Goal: Information Seeking & Learning: Learn about a topic

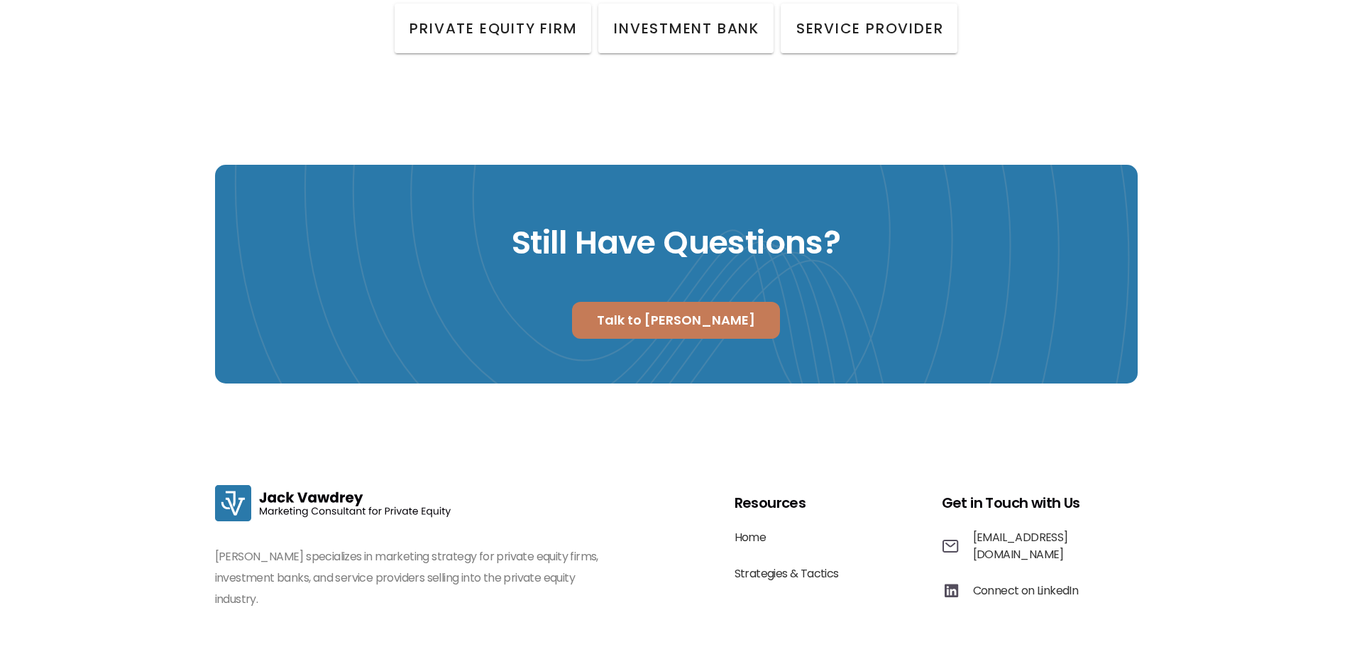
scroll to position [2169, 0]
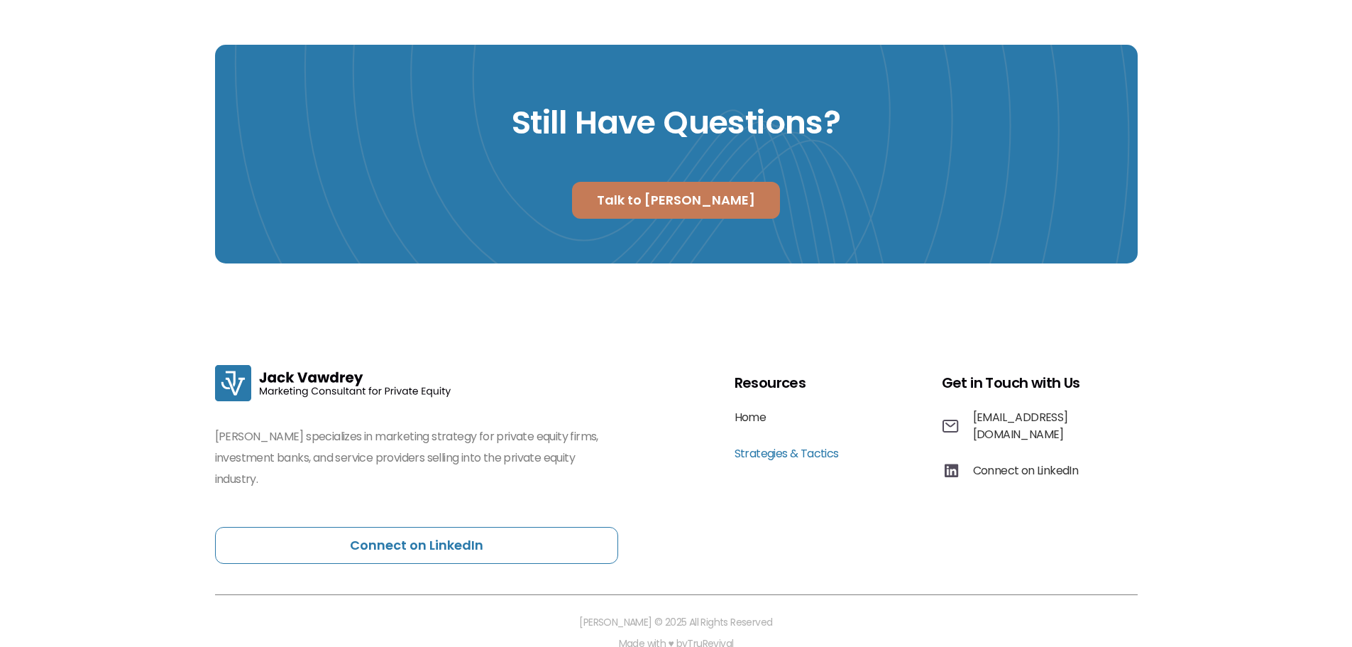
click at [776, 445] on p "Strategies & Tactics" at bounding box center [787, 453] width 104 height 17
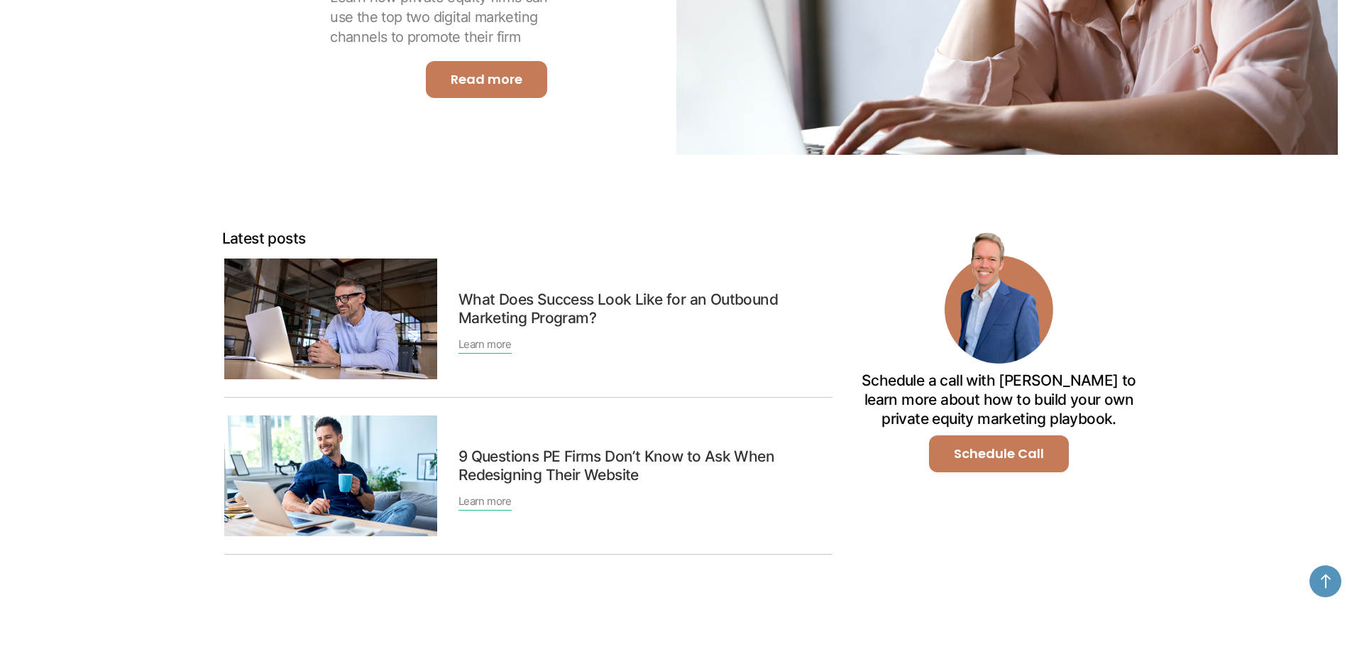
scroll to position [355, 0]
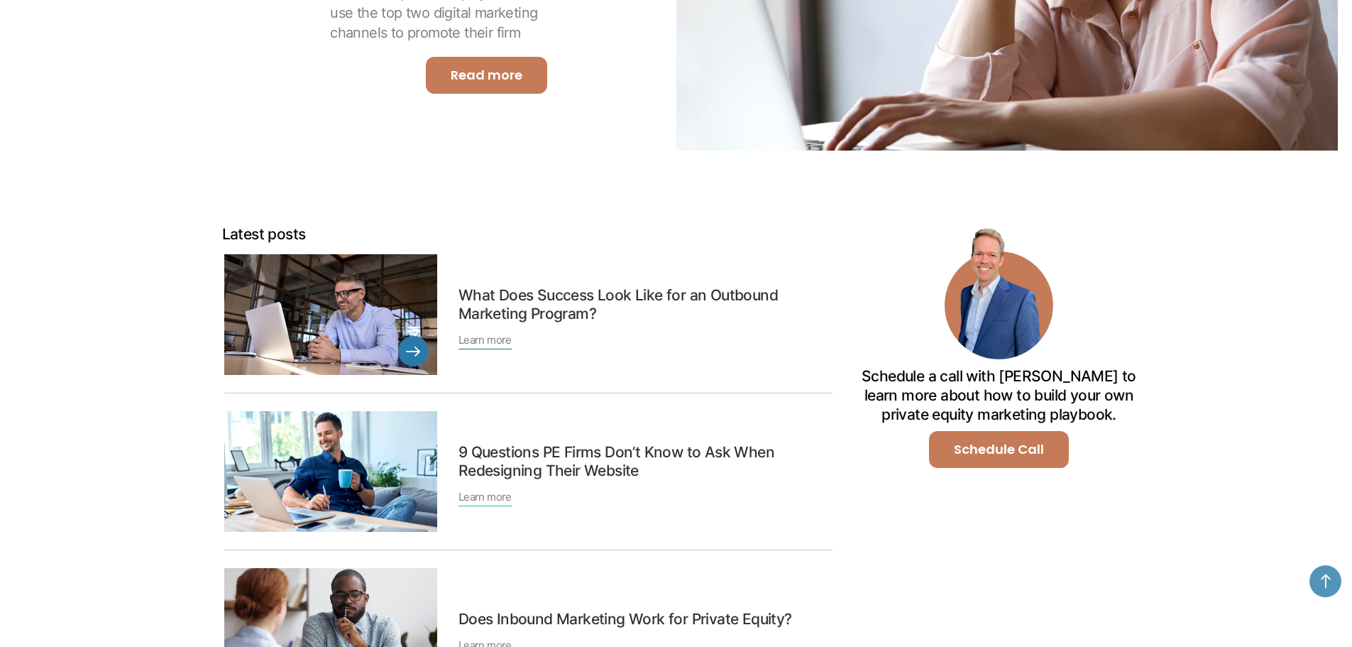
click at [495, 342] on div "Learn more" at bounding box center [485, 340] width 53 height 18
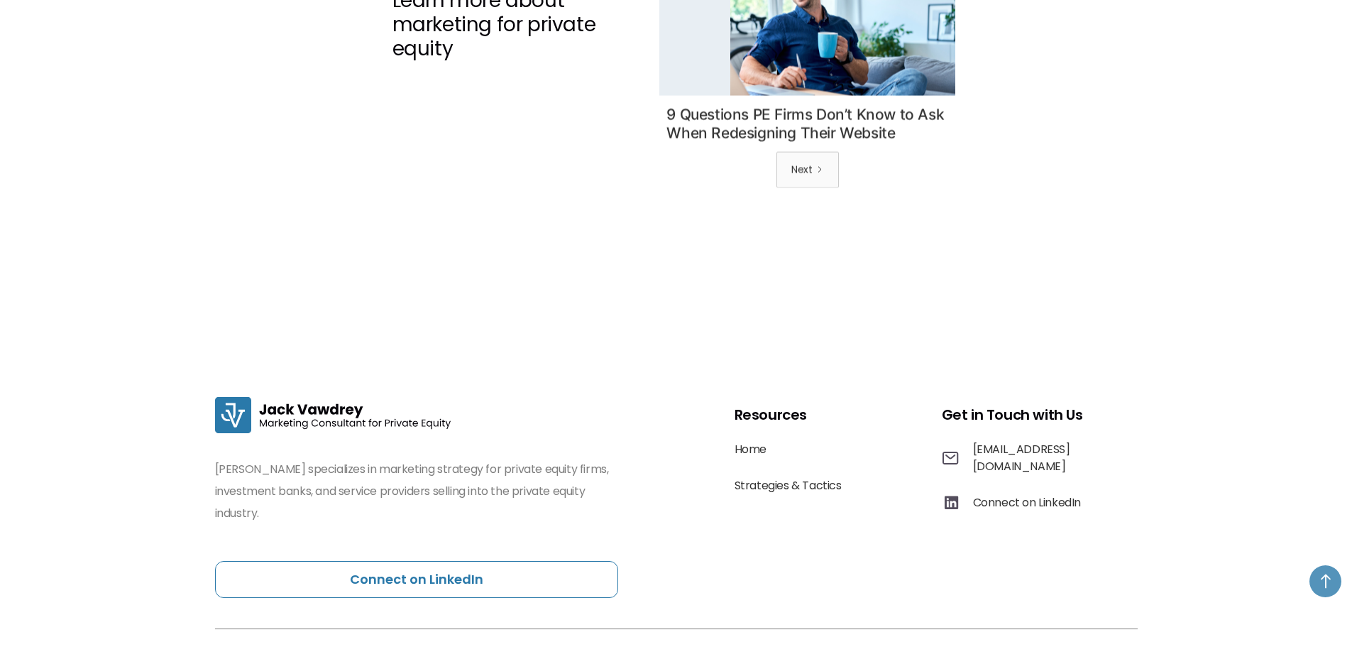
scroll to position [4103, 0]
